Goal: Information Seeking & Learning: Find specific fact

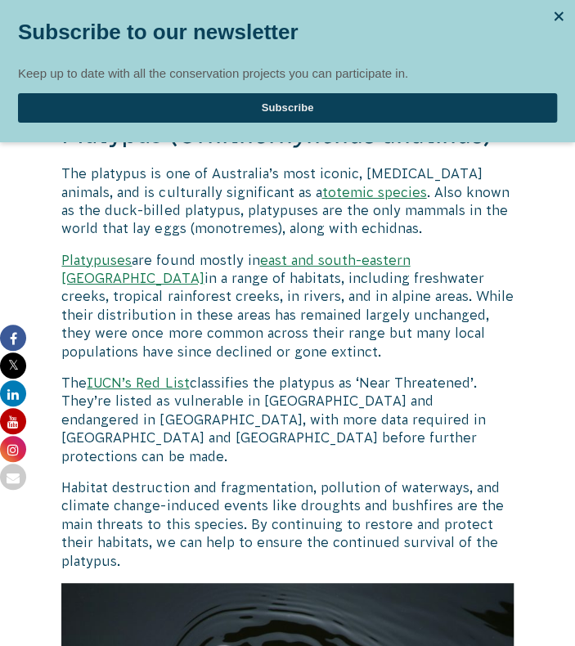
scroll to position [3271, 0]
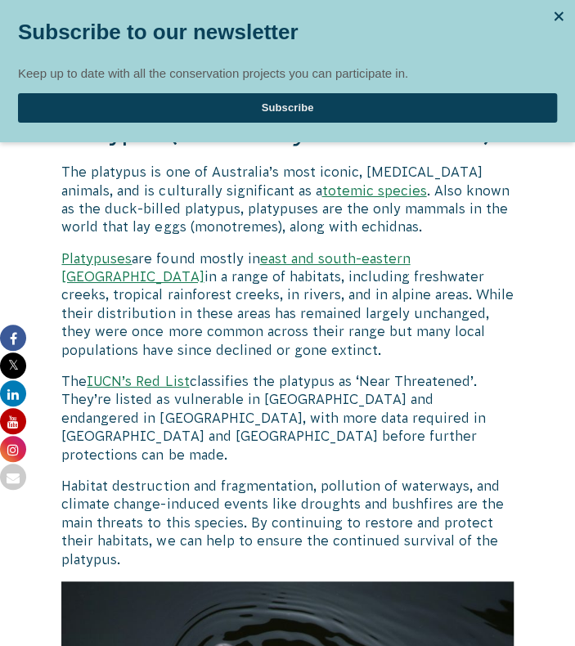
click at [558, 23] on div at bounding box center [558, 16] width 25 height 25
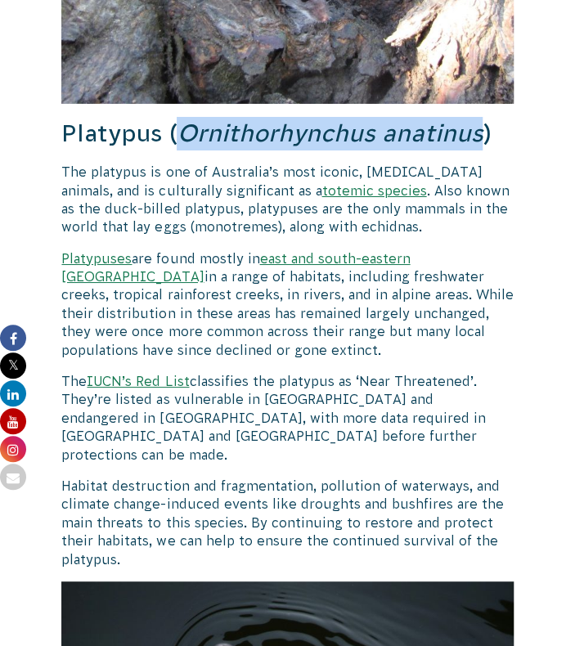
drag, startPoint x: 180, startPoint y: 43, endPoint x: 474, endPoint y: 30, distance: 294.7
click at [474, 119] on em "Ornithorhynchus anatinus" at bounding box center [330, 132] width 306 height 27
copy em "Ornithorhynchus anatinus"
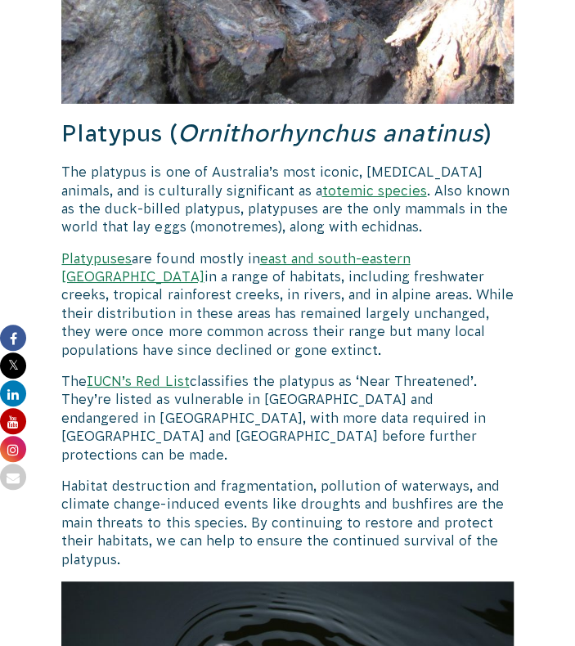
click at [416, 372] on p "The IUCN’s Red List classifies the platypus as ‘Near Threatened’. They’re liste…" at bounding box center [286, 418] width 451 height 92
click at [419, 372] on p "The IUCN’s Red List classifies the platypus as ‘Near Threatened’. They’re liste…" at bounding box center [286, 418] width 451 height 92
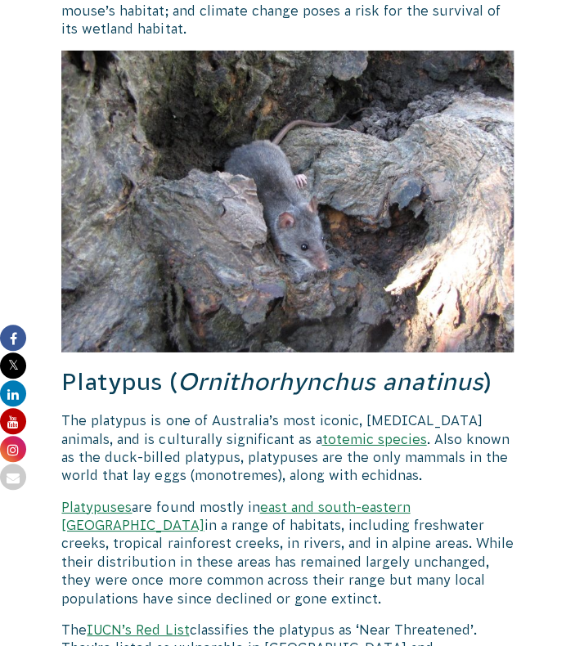
scroll to position [3026, 0]
